Goal: Navigation & Orientation: Understand site structure

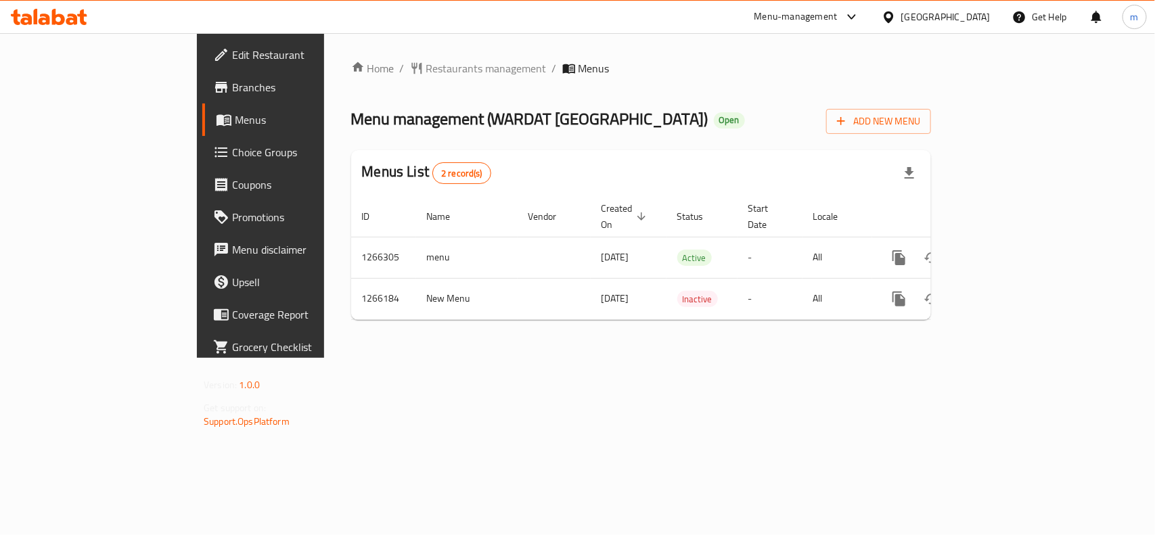
drag, startPoint x: 0, startPoint y: 0, endPoint x: 348, endPoint y: 78, distance: 356.9
click at [351, 78] on div "Home / Restaurants management / Menus Menu management ( WARDAT BEIJING CHINESE …" at bounding box center [641, 195] width 580 height 271
click at [426, 73] on span "Restaurants management" at bounding box center [486, 68] width 120 height 16
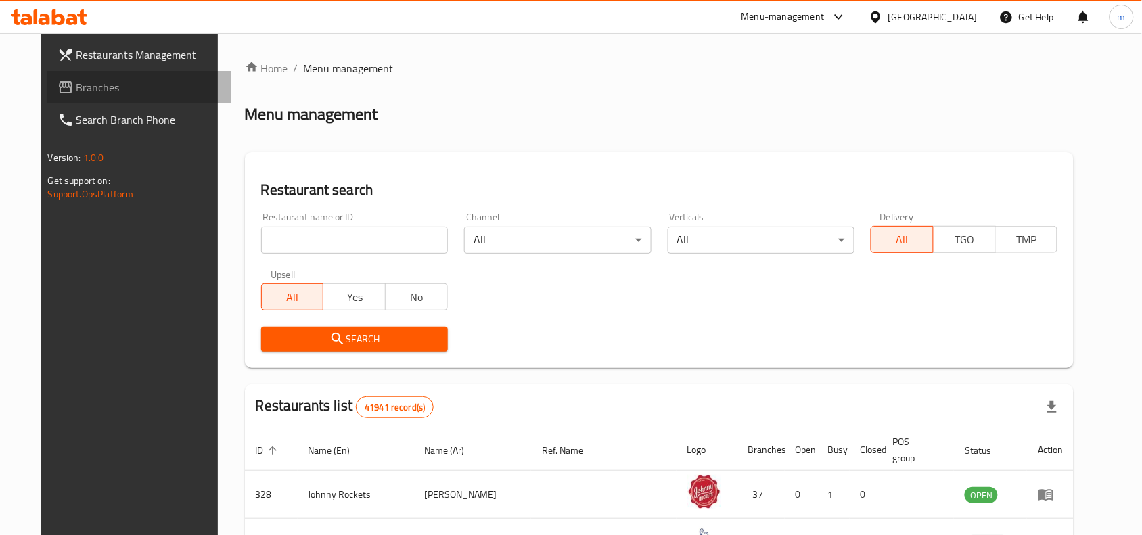
click at [106, 83] on span "Branches" at bounding box center [148, 87] width 145 height 16
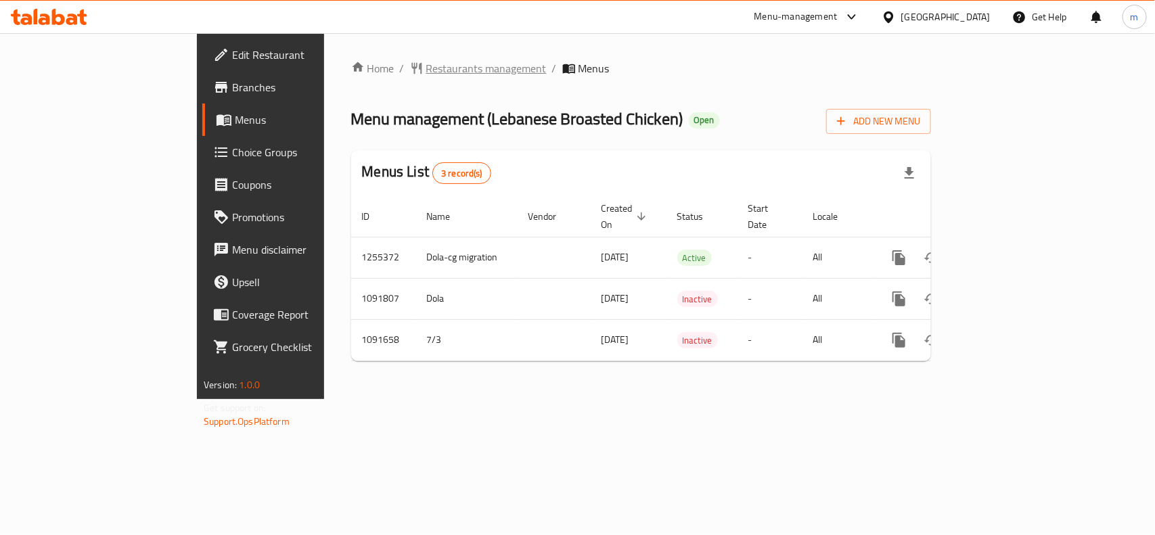
click at [410, 62] on icon "breadcrumb" at bounding box center [417, 69] width 14 height 14
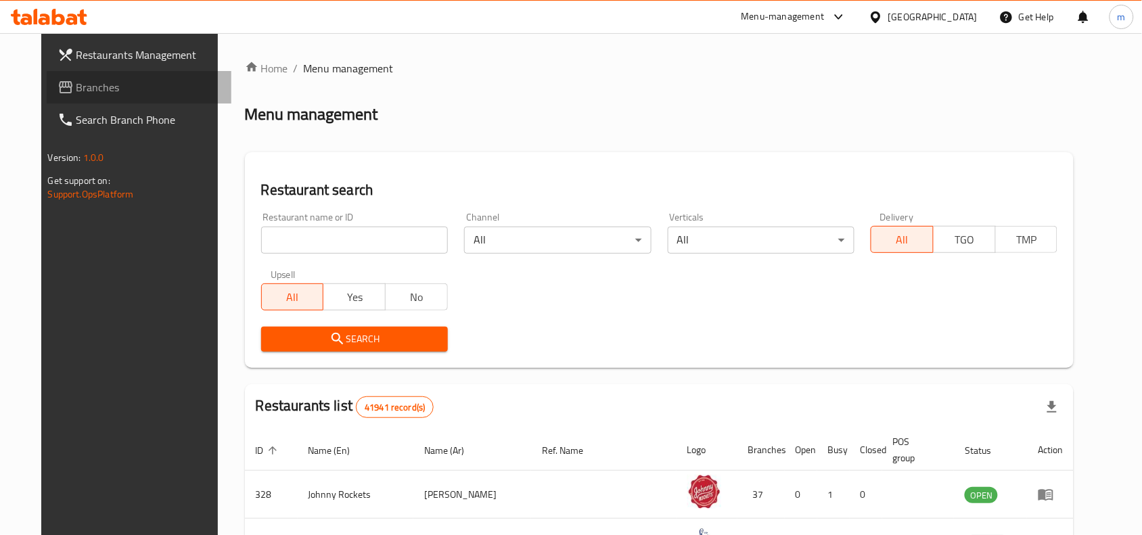
click at [76, 91] on span "Branches" at bounding box center [148, 87] width 145 height 16
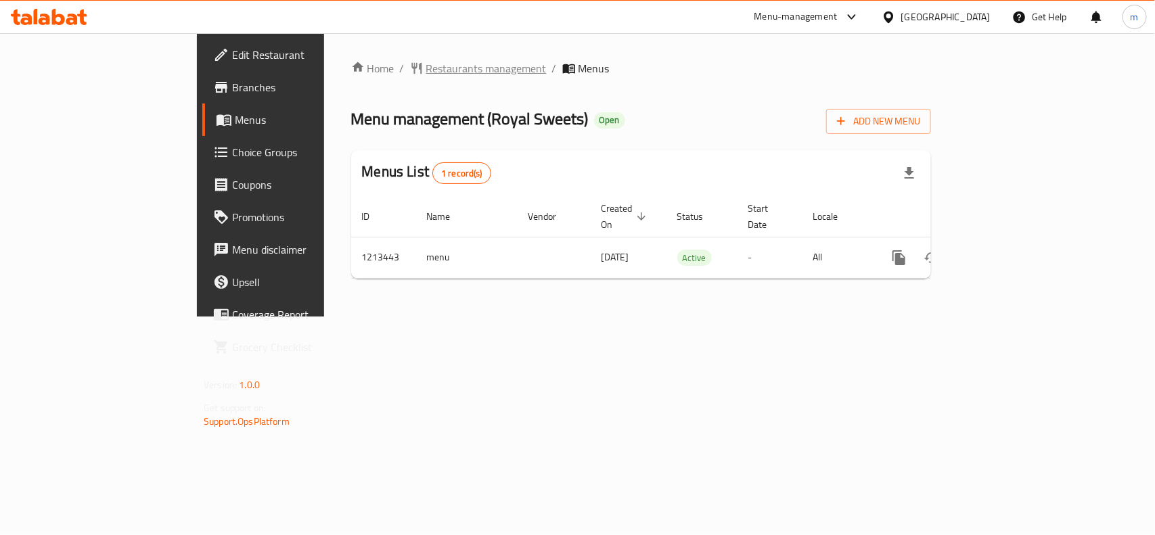
click at [426, 70] on span "Restaurants management" at bounding box center [486, 68] width 120 height 16
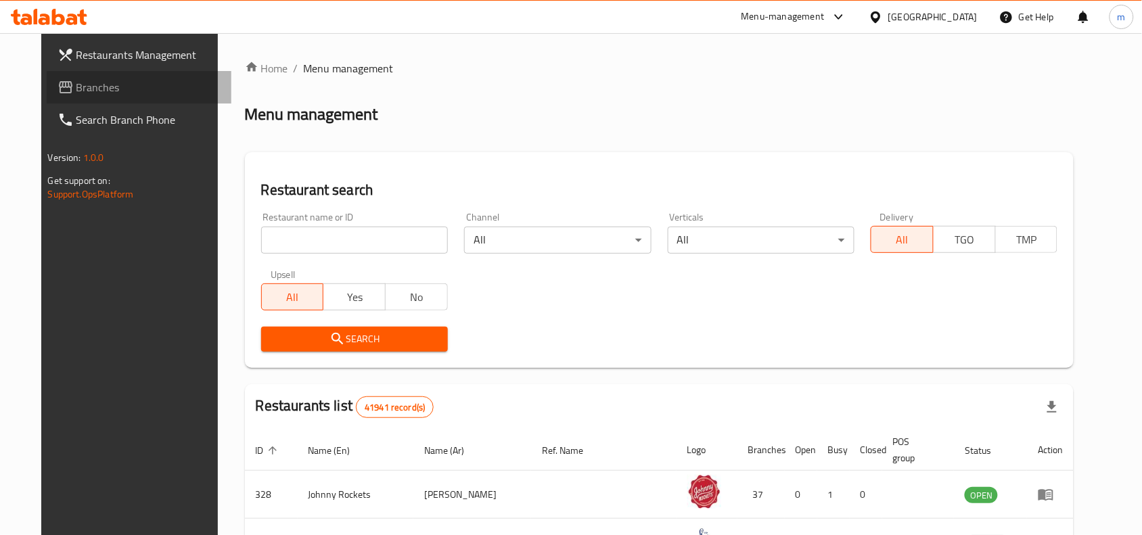
click at [76, 91] on span "Branches" at bounding box center [148, 87] width 145 height 16
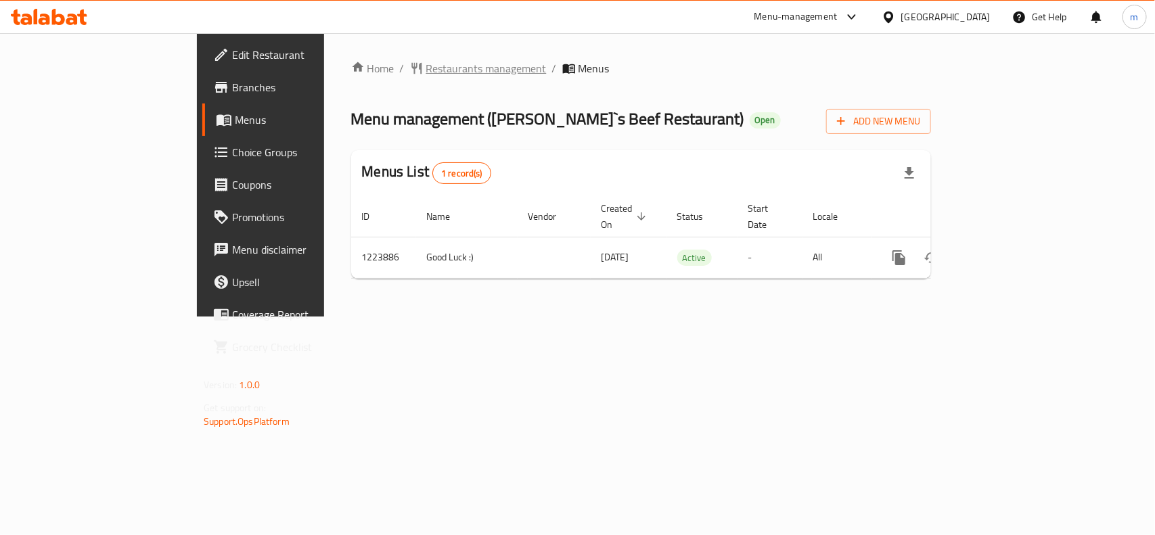
click at [426, 66] on span "Restaurants management" at bounding box center [486, 68] width 120 height 16
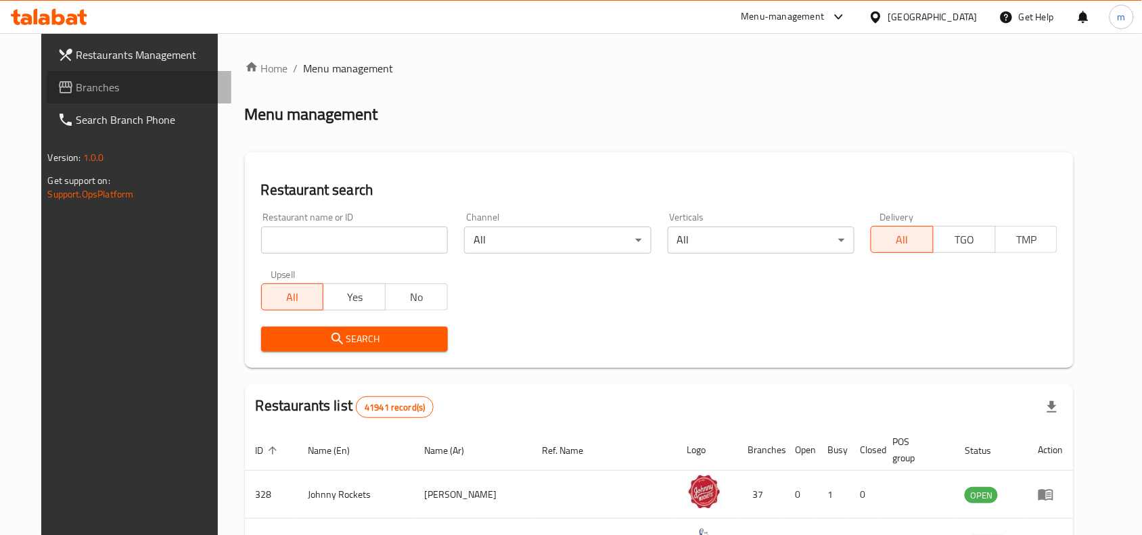
click at [76, 82] on span "Branches" at bounding box center [148, 87] width 145 height 16
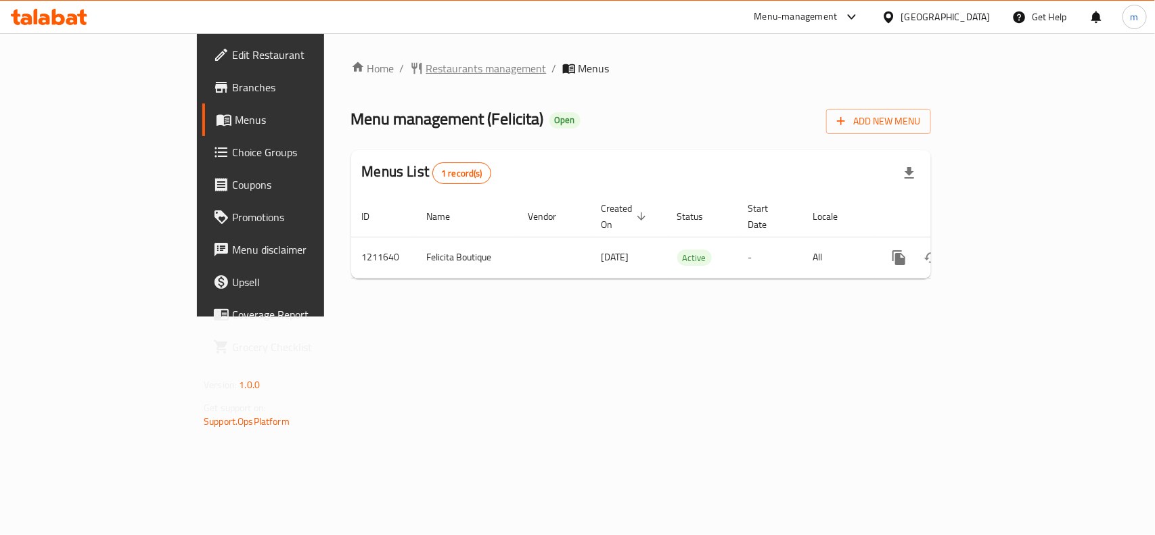
click at [426, 62] on span "Restaurants management" at bounding box center [486, 68] width 120 height 16
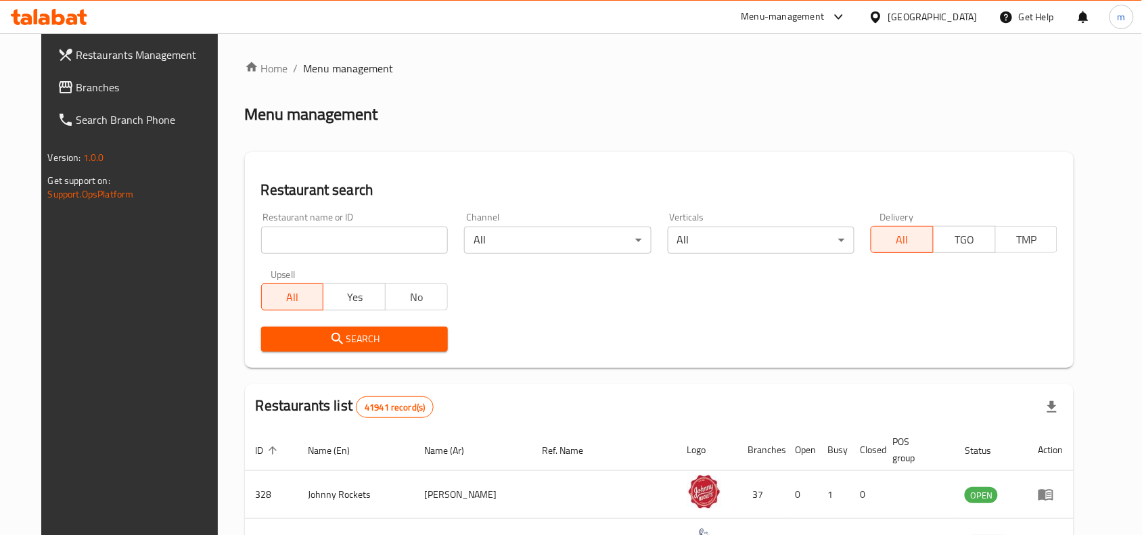
click at [76, 95] on span "Branches" at bounding box center [148, 87] width 145 height 16
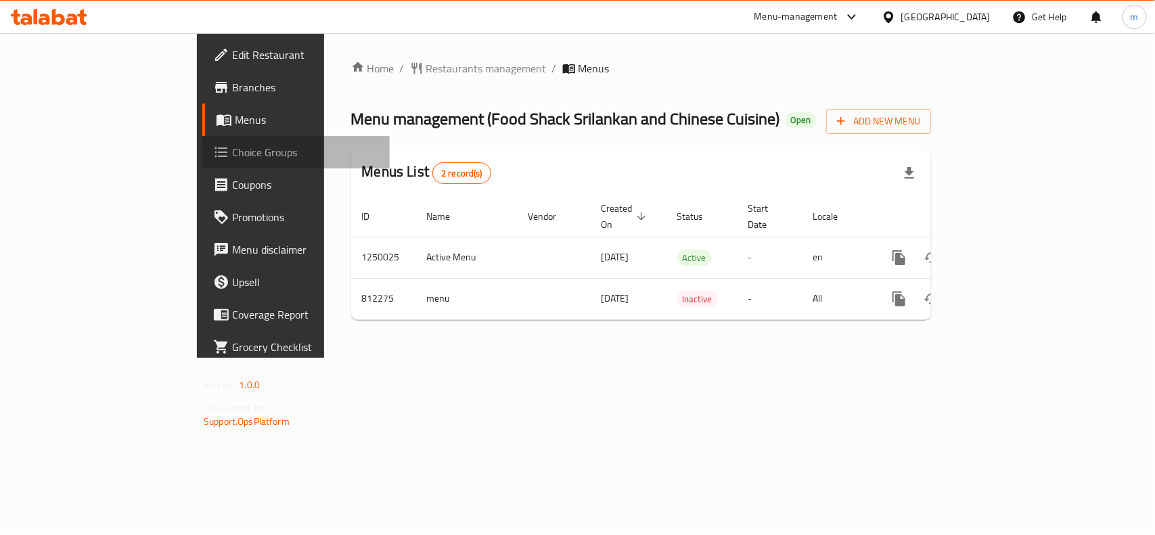
click at [232, 144] on span "Choice Groups" at bounding box center [305, 152] width 147 height 16
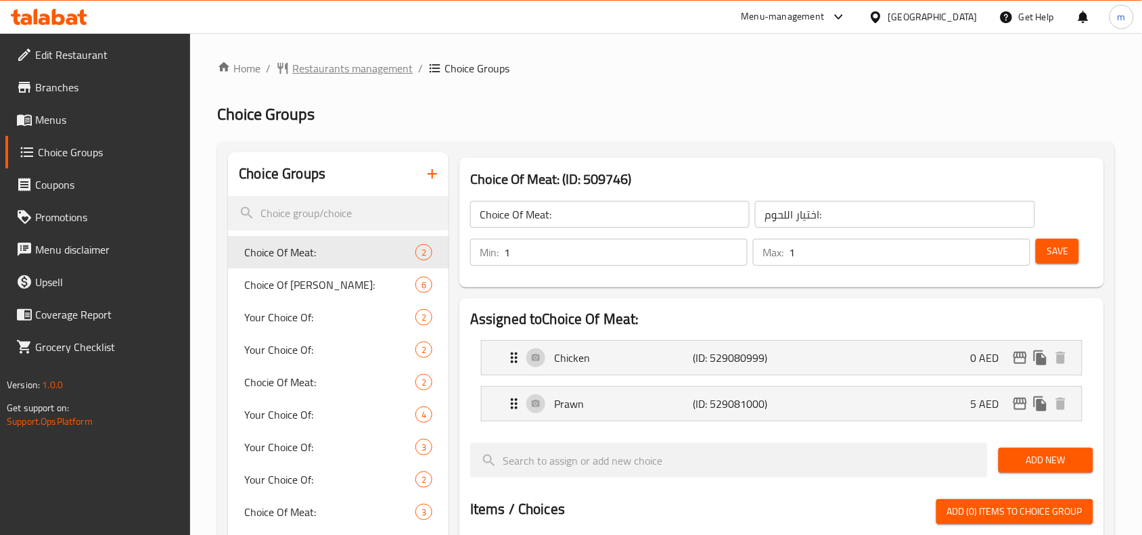
click at [332, 74] on span "Restaurants management" at bounding box center [352, 68] width 120 height 16
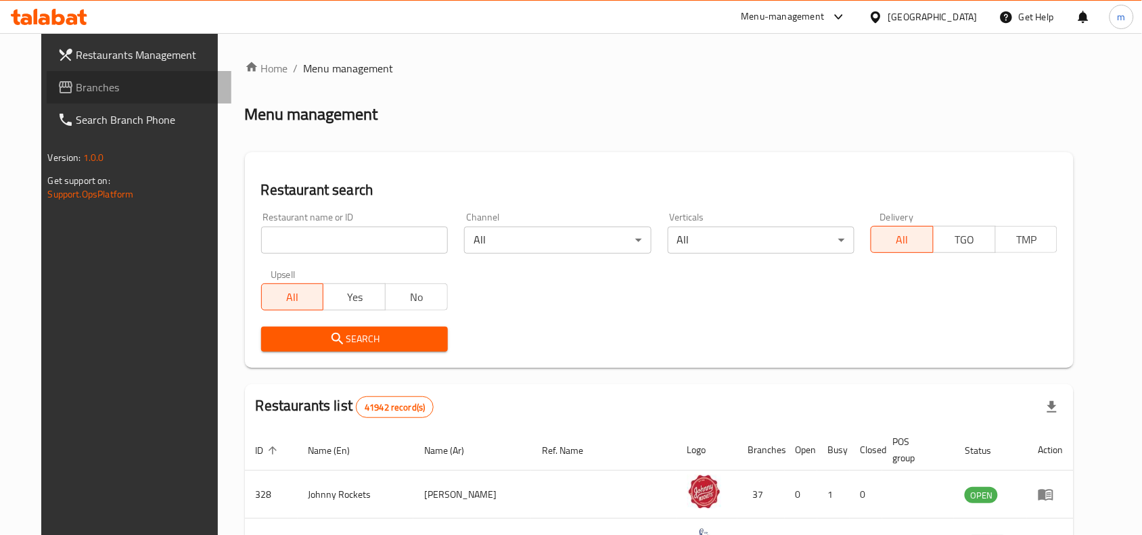
click at [76, 91] on span "Branches" at bounding box center [148, 87] width 145 height 16
